Goal: Navigation & Orientation: Find specific page/section

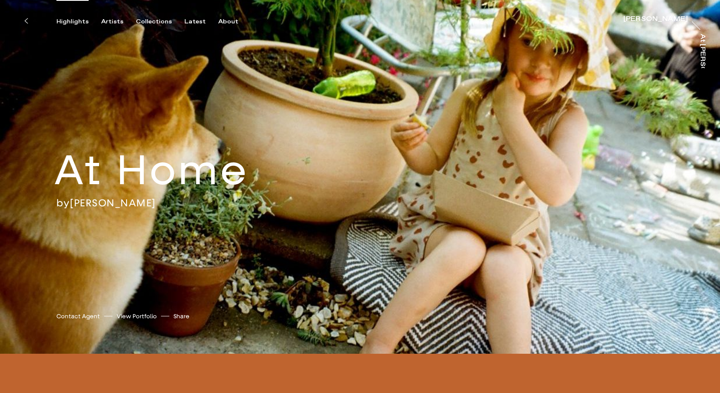
click at [76, 23] on div "Highlights" at bounding box center [72, 22] width 32 height 8
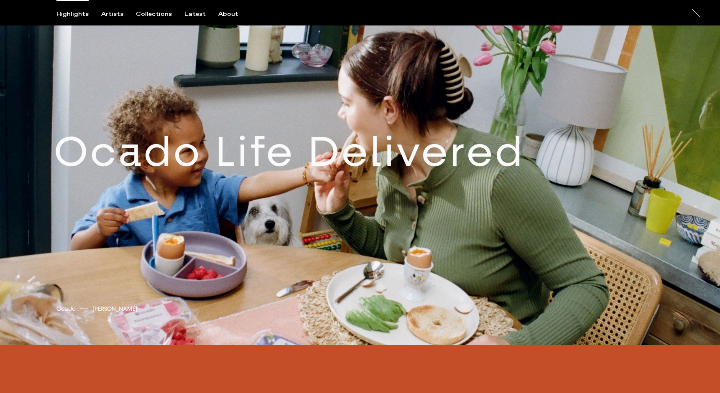
scroll to position [798, 0]
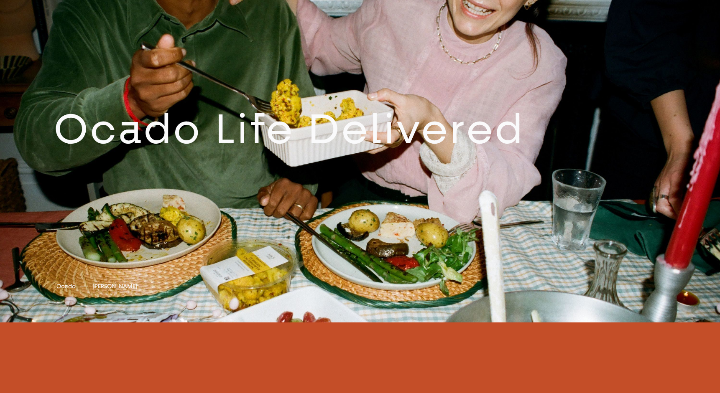
click at [386, 169] on link at bounding box center [360, 136] width 720 height 374
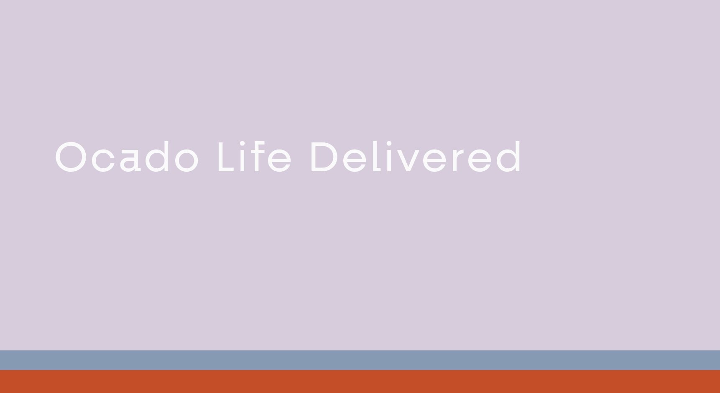
scroll to position [747, 0]
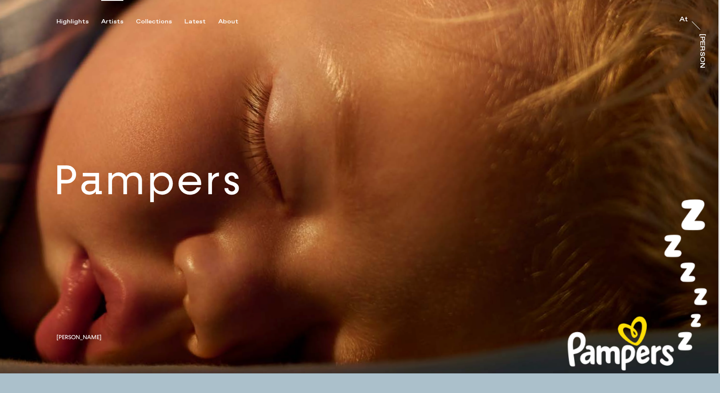
click at [111, 20] on div "Artists" at bounding box center [112, 22] width 22 height 8
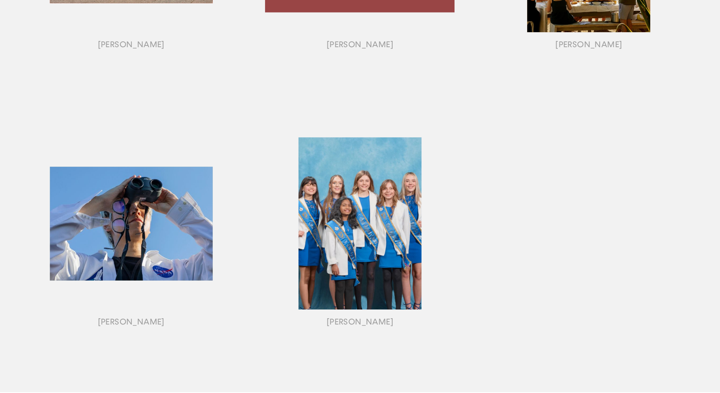
scroll to position [862, 0]
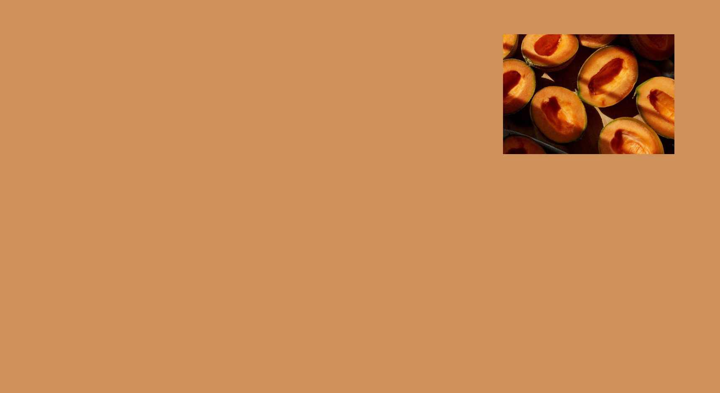
scroll to position [716, 0]
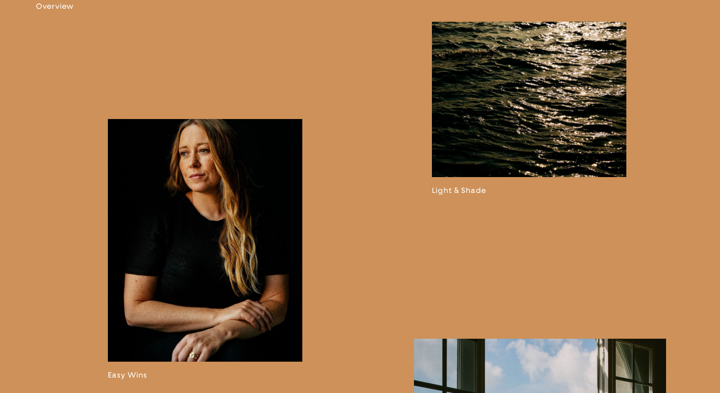
scroll to position [787, 0]
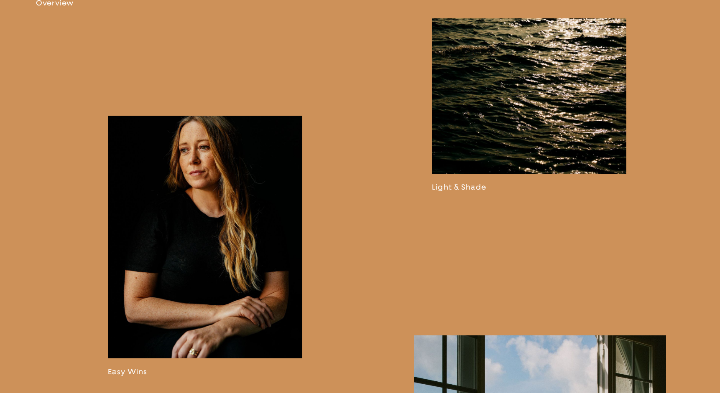
click at [222, 283] on link at bounding box center [205, 246] width 194 height 261
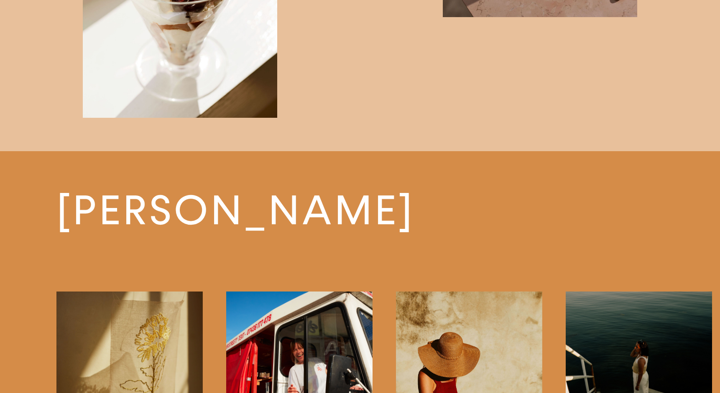
scroll to position [2446, 0]
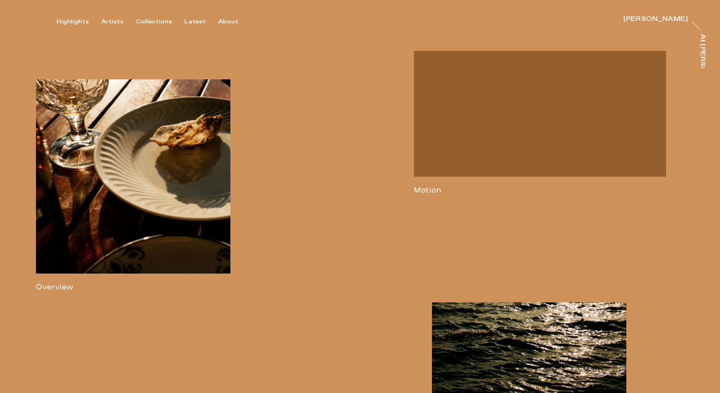
scroll to position [757, 0]
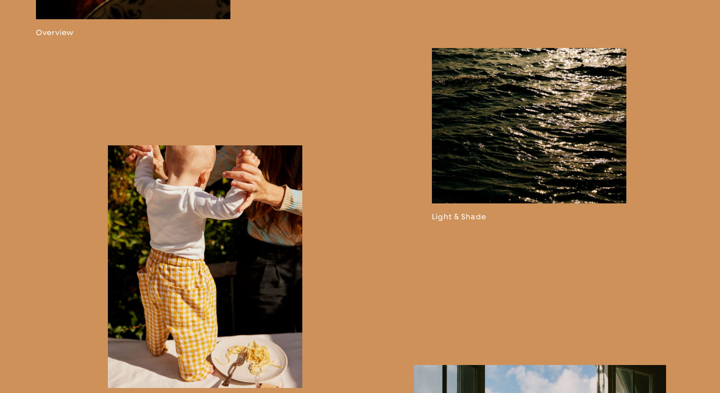
click at [561, 188] on link at bounding box center [529, 134] width 194 height 173
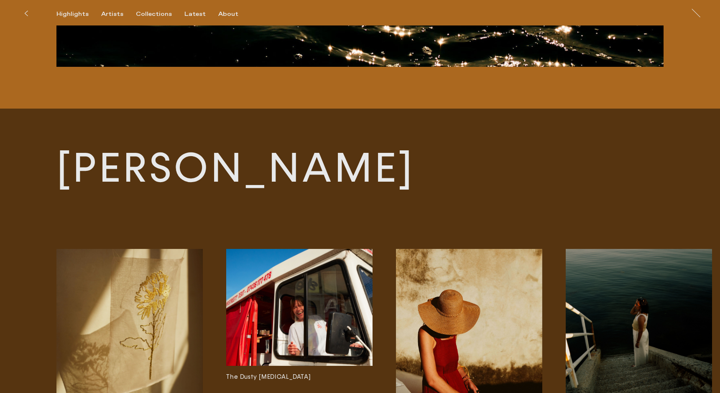
scroll to position [13191, 0]
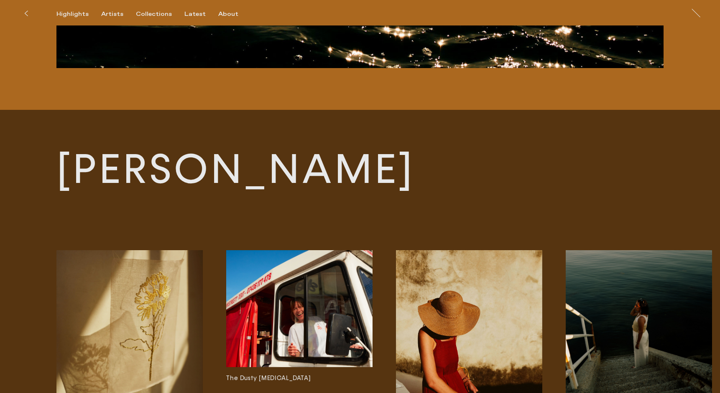
click at [29, 12] on button at bounding box center [26, 13] width 18 height 18
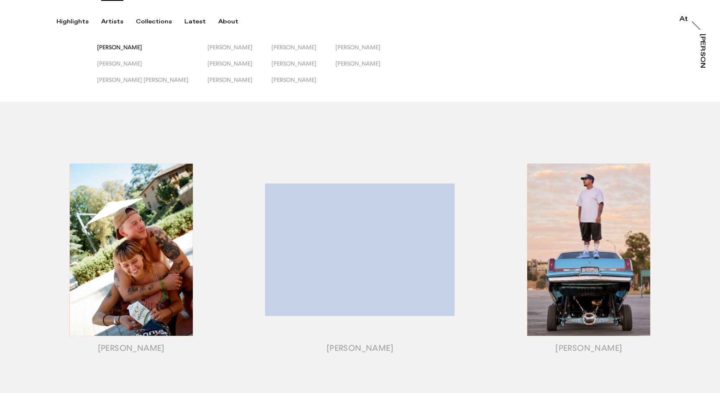
click at [142, 47] on span "Emily Scarlett Romain" at bounding box center [119, 47] width 45 height 7
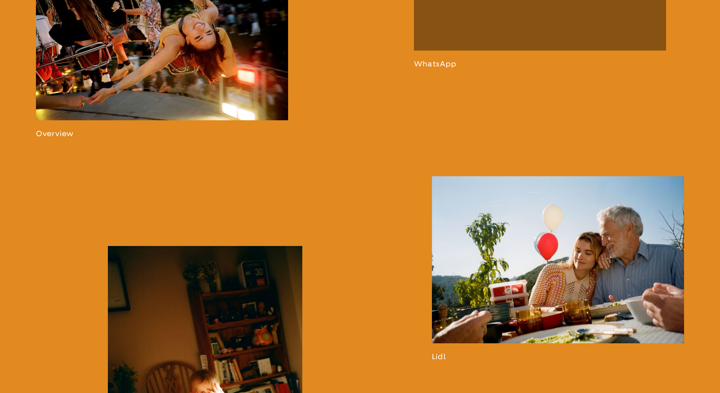
scroll to position [671, 0]
